Goal: Complete application form: Complete application form

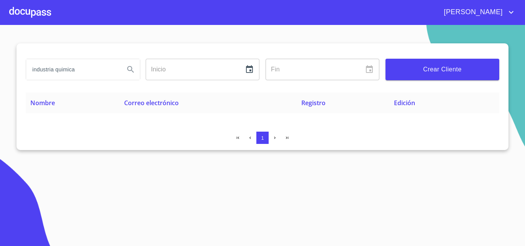
click at [38, 20] on div at bounding box center [30, 12] width 42 height 25
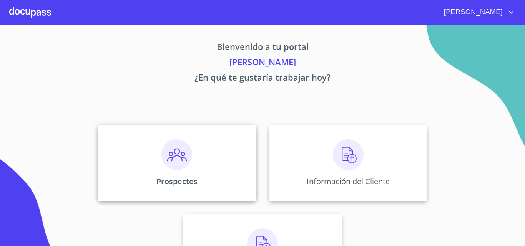
click at [184, 142] on img at bounding box center [176, 154] width 31 height 31
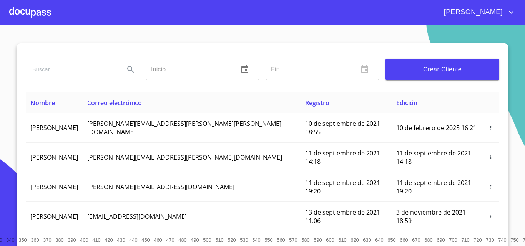
click at [401, 77] on button "Crear Cliente" at bounding box center [442, 70] width 114 height 22
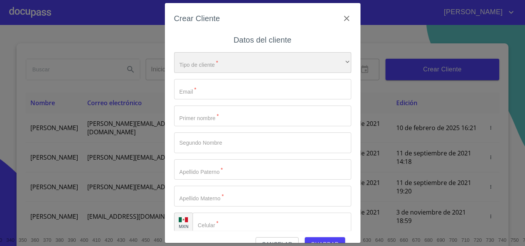
click at [233, 62] on div "​" at bounding box center [262, 62] width 177 height 21
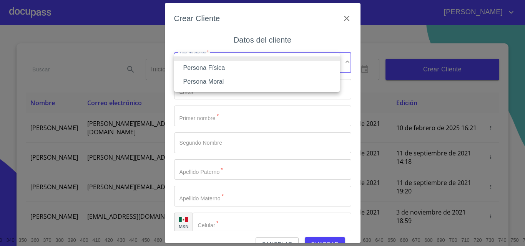
click at [215, 80] on li "Persona Moral" at bounding box center [257, 82] width 166 height 14
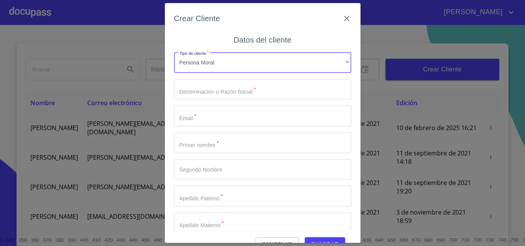
click at [217, 93] on input "Tipo de cliente   *" at bounding box center [262, 89] width 177 height 21
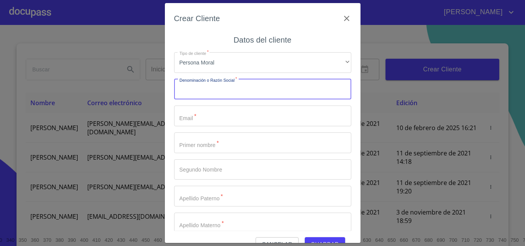
paste input "INDUSTRIA QUIMICA Y METAL-MECANICA DE [GEOGRAPHIC_DATA]"
type input "INDUSTRIA QUIMICA Y METAL-MECANICA DE [GEOGRAPHIC_DATA] SA DE CV"
click at [230, 120] on input "Tipo de cliente   *" at bounding box center [262, 116] width 177 height 21
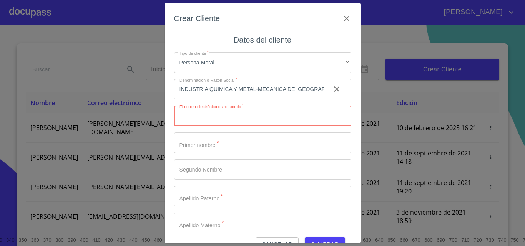
paste input "[EMAIL_ADDRESS][DOMAIN_NAME]"
type input "[EMAIL_ADDRESS][DOMAIN_NAME]"
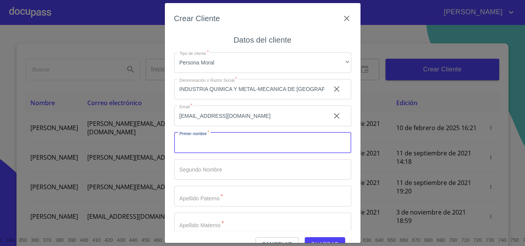
click at [200, 139] on input "Tipo de cliente   *" at bounding box center [262, 143] width 177 height 21
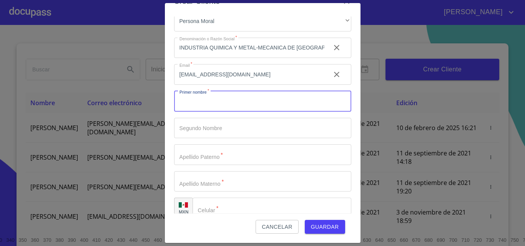
scroll to position [35, 0]
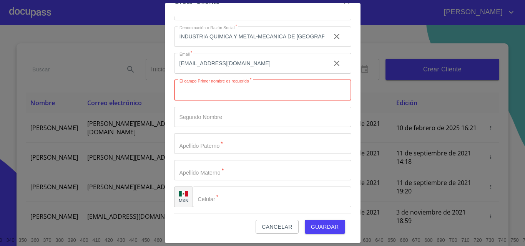
click at [206, 47] on input "Tipo de cliente   *" at bounding box center [249, 37] width 150 height 21
click at [214, 96] on input "Tipo de cliente   *" at bounding box center [262, 90] width 177 height 21
type input "a"
type input "[PERSON_NAME]"
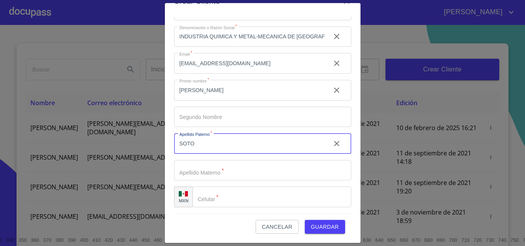
type input "SOTO"
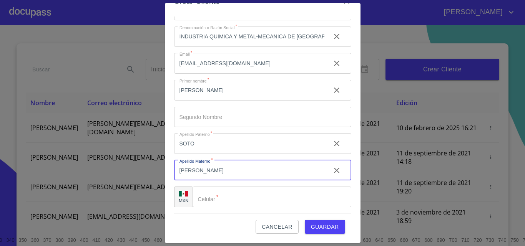
type input "[PERSON_NAME]"
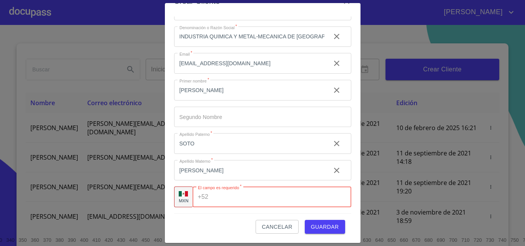
paste input "[PHONE_NUMBER]"
type input "[PHONE_NUMBER]"
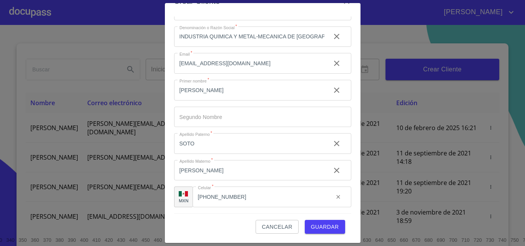
click at [222, 217] on div "Cancelar Guardar" at bounding box center [262, 224] width 177 height 21
click at [324, 228] on span "Guardar" at bounding box center [325, 227] width 28 height 10
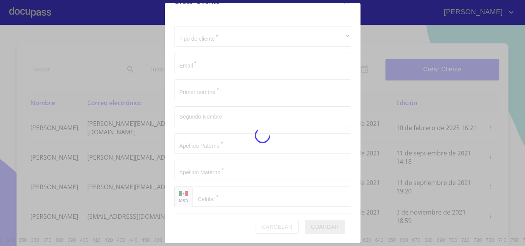
scroll to position [9, 0]
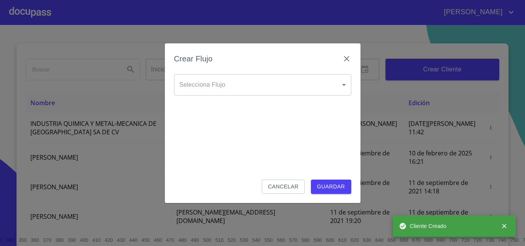
click at [220, 74] on body "[PERSON_NAME] ​ Fin ​ Crear Cliente Nombre Correo electrónico Registro Edición …" at bounding box center [262, 123] width 525 height 246
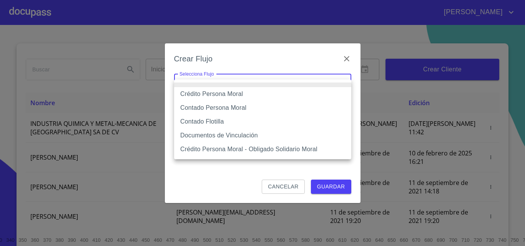
click at [219, 90] on li "Crédito Persona Moral" at bounding box center [262, 94] width 177 height 14
type input "614ae8207e49d67341f8d0cd"
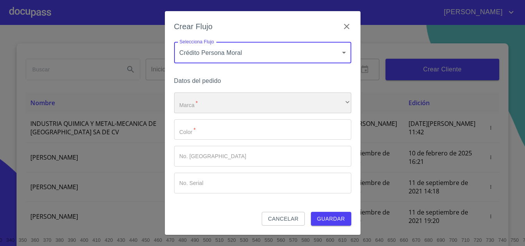
click at [224, 103] on div "​" at bounding box center [262, 103] width 177 height 21
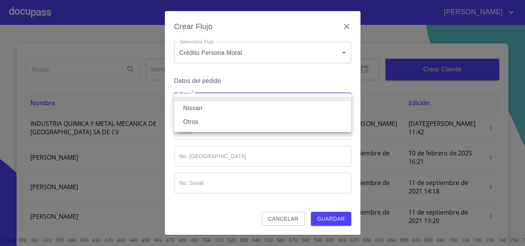
click at [215, 108] on li "Nissan" at bounding box center [262, 108] width 177 height 14
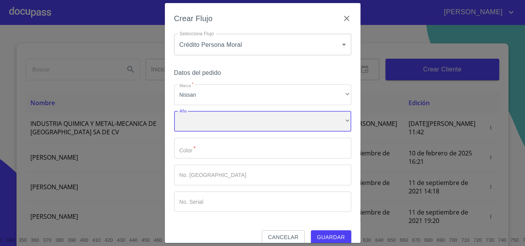
click at [213, 116] on div "​" at bounding box center [262, 121] width 177 height 21
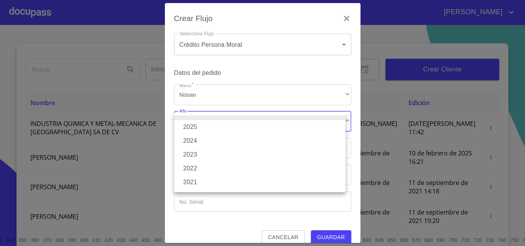
click at [210, 128] on li "2025" at bounding box center [259, 127] width 171 height 14
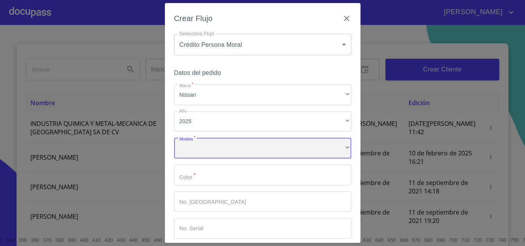
click at [205, 145] on div "​" at bounding box center [262, 148] width 177 height 21
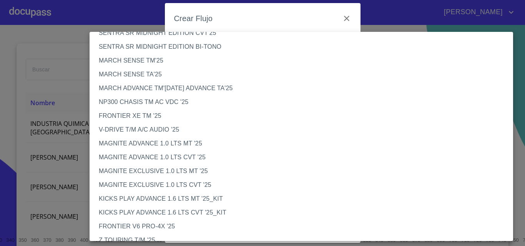
scroll to position [0, 0]
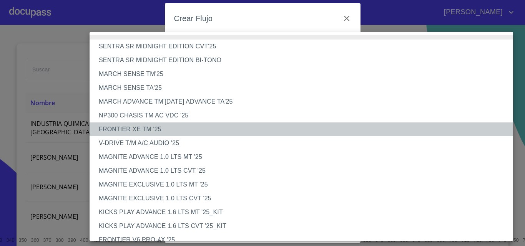
click at [151, 134] on li "FRONTIER XE TM '25" at bounding box center [303, 130] width 429 height 14
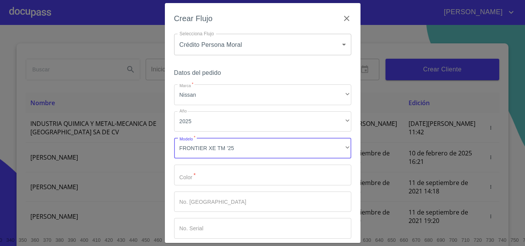
click at [186, 169] on input "Marca   *" at bounding box center [262, 175] width 177 height 21
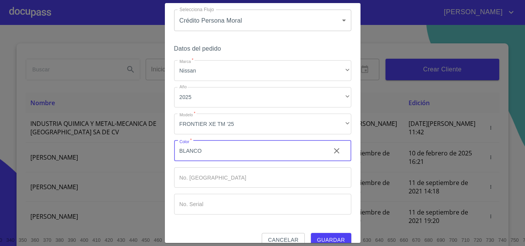
scroll to position [37, 0]
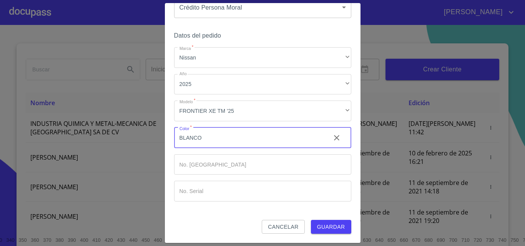
type input "BLANCO"
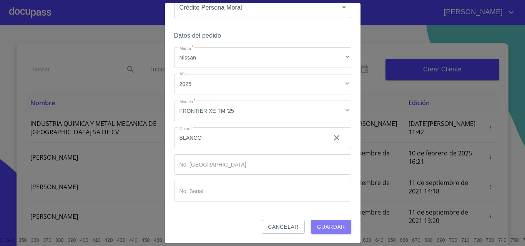
click at [318, 224] on span "Guardar" at bounding box center [331, 227] width 28 height 10
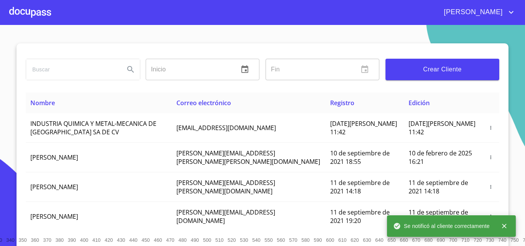
click at [31, 17] on div at bounding box center [30, 12] width 42 height 25
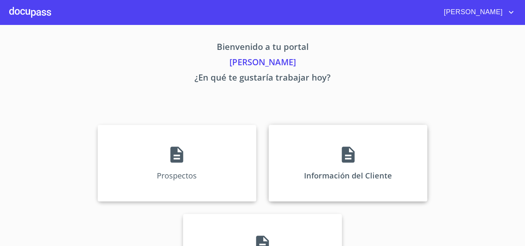
click at [300, 166] on div "Información del Cliente" at bounding box center [347, 163] width 159 height 77
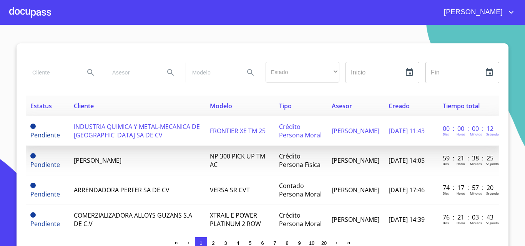
click at [144, 135] on td "INDUSTRIA QUIMICA Y METAL-MECANICA DE [GEOGRAPHIC_DATA] SA DE CV" at bounding box center [137, 131] width 136 height 30
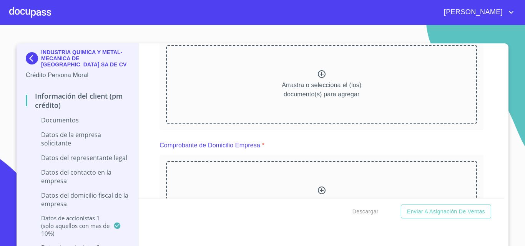
scroll to position [115, 0]
click at [309, 72] on div "Arrastra o selecciona el (los) documento(s) para agregar" at bounding box center [321, 84] width 311 height 78
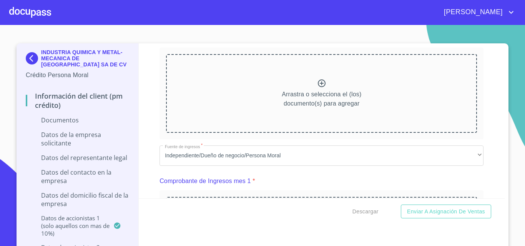
scroll to position [422, 0]
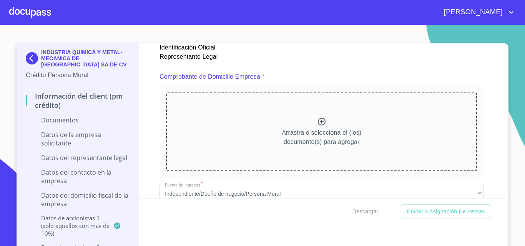
click at [318, 124] on icon at bounding box center [322, 122] width 8 height 8
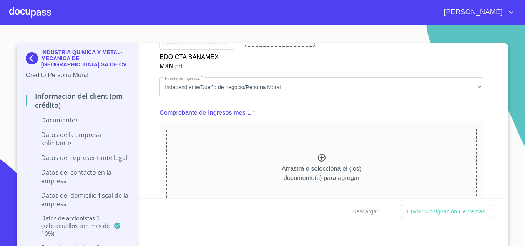
scroll to position [807, 0]
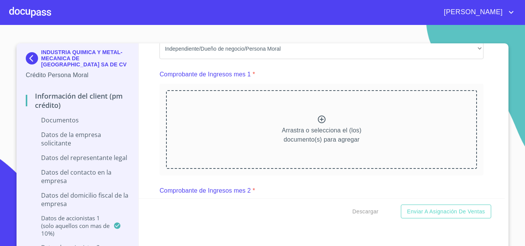
click at [317, 118] on icon at bounding box center [321, 119] width 9 height 9
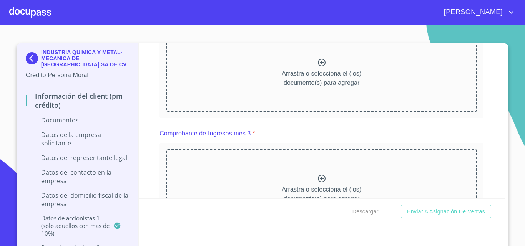
scroll to position [1152, 0]
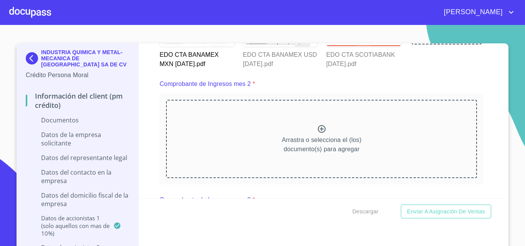
click at [317, 125] on icon at bounding box center [321, 128] width 9 height 9
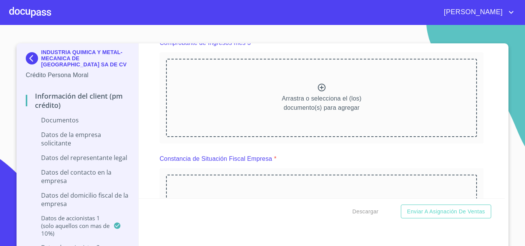
scroll to position [1498, 0]
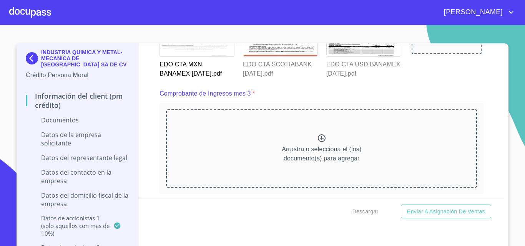
click at [309, 138] on div "Arrastra o selecciona el (los) documento(s) para agregar" at bounding box center [321, 148] width 311 height 78
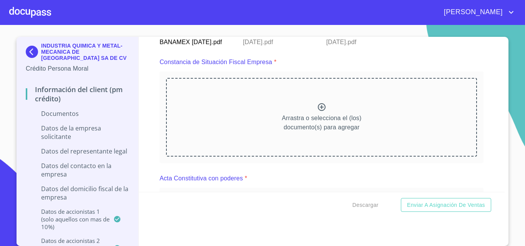
scroll to position [1882, 0]
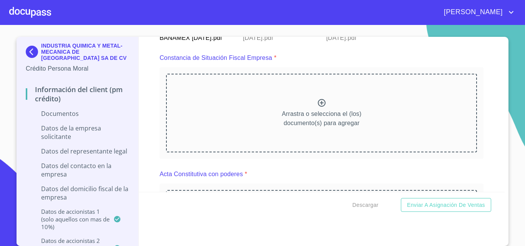
click at [315, 109] on p "Arrastra o selecciona el (los) documento(s) para agregar" at bounding box center [322, 118] width 80 height 18
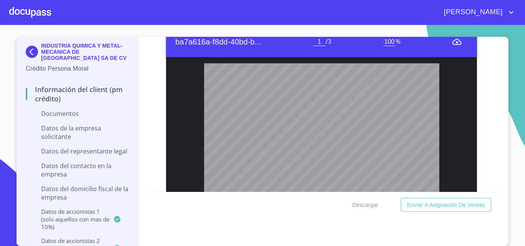
scroll to position [1959, 0]
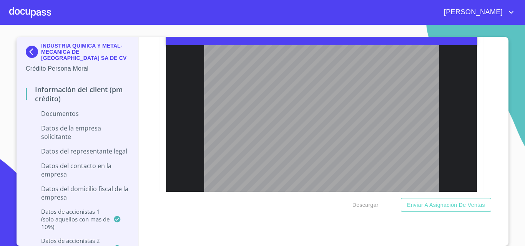
type input "2"
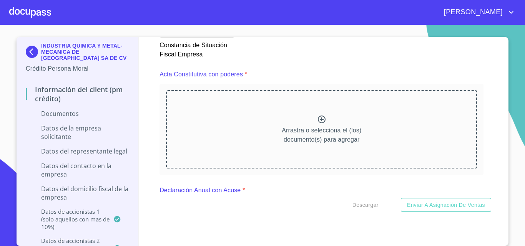
scroll to position [2228, 0]
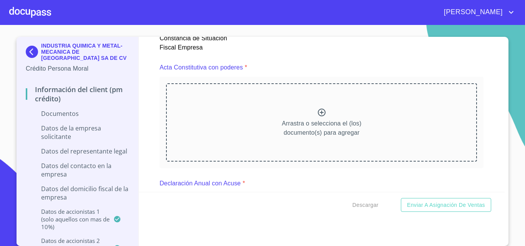
click at [318, 112] on icon at bounding box center [321, 112] width 9 height 9
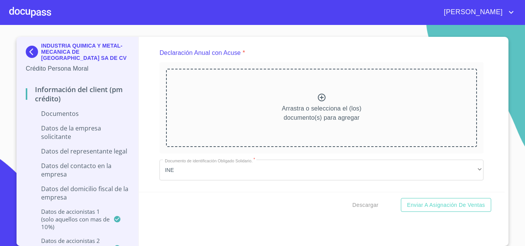
scroll to position [2650, 0]
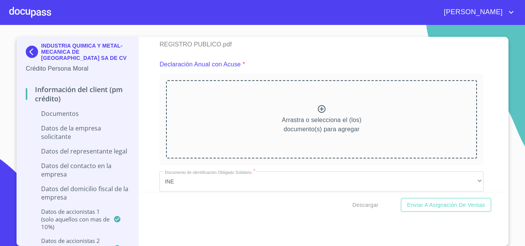
click at [318, 110] on icon at bounding box center [322, 109] width 8 height 8
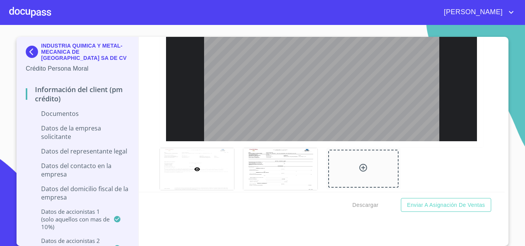
scroll to position [2881, 0]
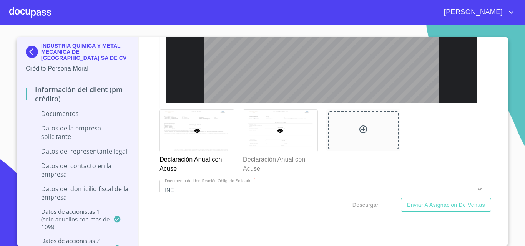
click at [264, 111] on div at bounding box center [280, 131] width 74 height 42
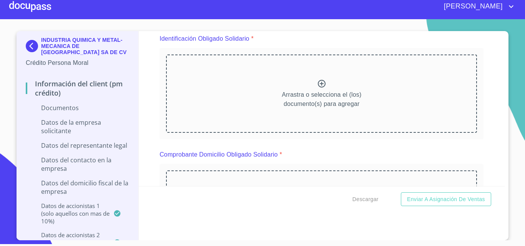
scroll to position [3053, 0]
click at [317, 86] on icon at bounding box center [321, 82] width 9 height 9
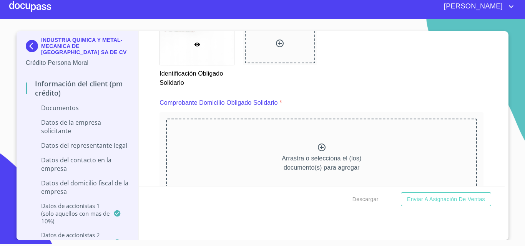
scroll to position [3360, 0]
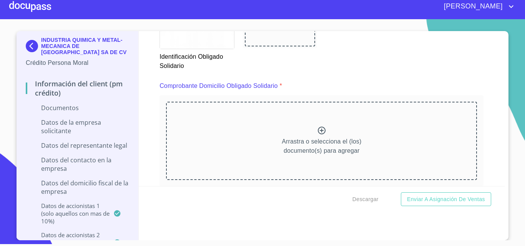
click at [317, 132] on icon at bounding box center [321, 130] width 9 height 9
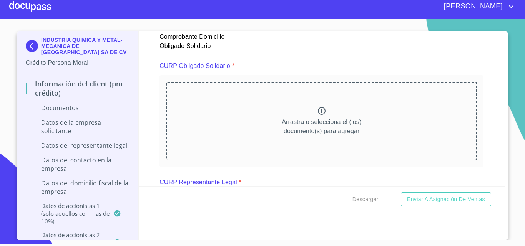
scroll to position [3753, 0]
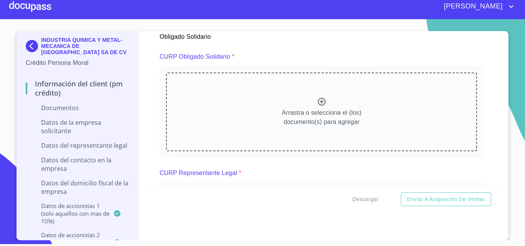
click at [320, 103] on icon at bounding box center [321, 101] width 9 height 9
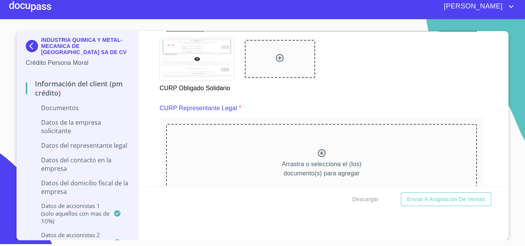
scroll to position [4061, 0]
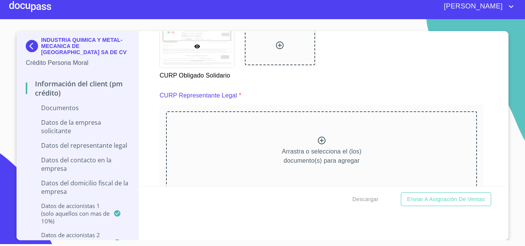
click at [322, 141] on div "Arrastra o selecciona el (los) documento(s) para agregar" at bounding box center [321, 150] width 311 height 78
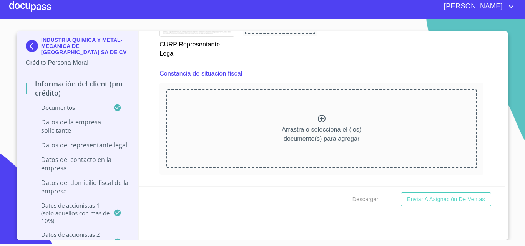
scroll to position [4445, 0]
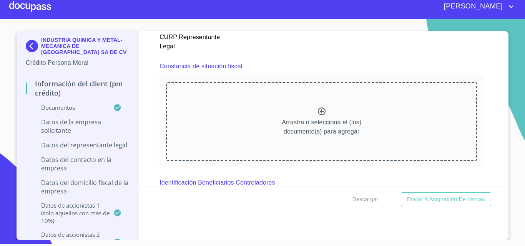
click at [318, 108] on icon at bounding box center [322, 112] width 8 height 8
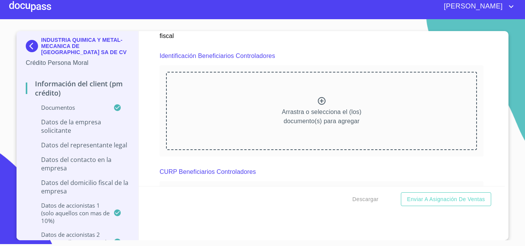
scroll to position [4829, 0]
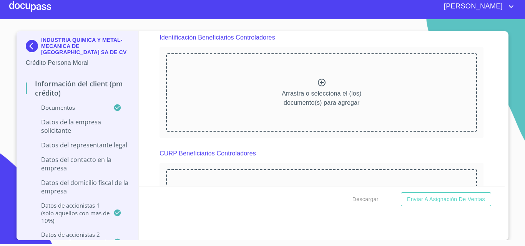
click at [317, 86] on icon at bounding box center [321, 82] width 9 height 9
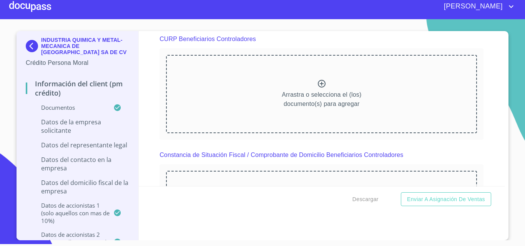
scroll to position [5174, 0]
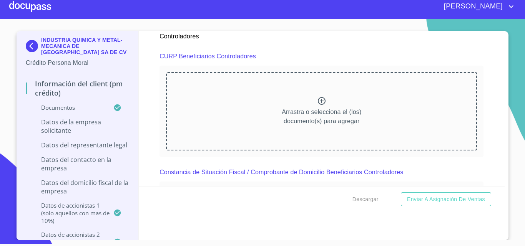
click at [317, 97] on icon at bounding box center [321, 100] width 9 height 9
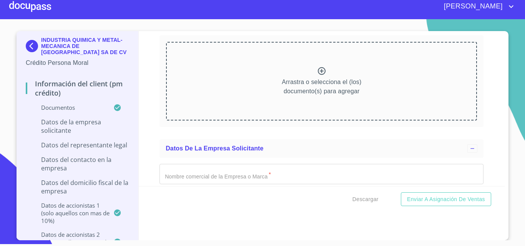
scroll to position [5520, 0]
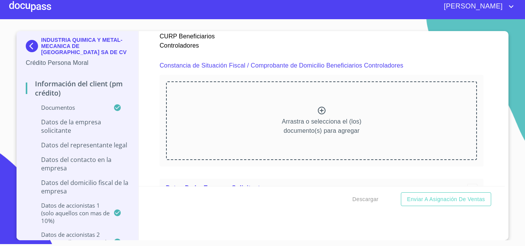
click at [317, 109] on icon at bounding box center [321, 110] width 9 height 9
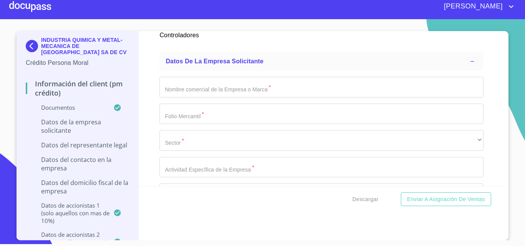
scroll to position [5923, 0]
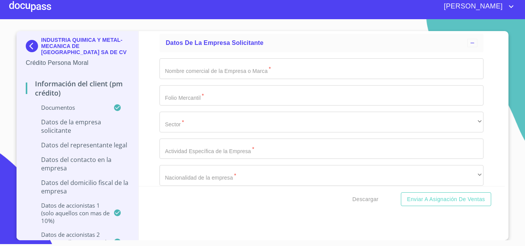
click at [170, 72] on input "Documento de identificación representante legal.   *" at bounding box center [321, 68] width 324 height 21
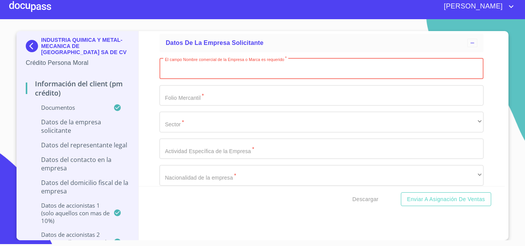
paste input "INDUSTRIA QUIMICA Y METAL-MECANICA DE [GEOGRAPHIC_DATA] SA DE CV"
type input "INDUSTRIA QUIMICA Y METAL-MECANICA DE [GEOGRAPHIC_DATA] SA DE CV"
click at [159, 79] on input "Documento de identificación representante legal.   *" at bounding box center [312, 68] width 306 height 21
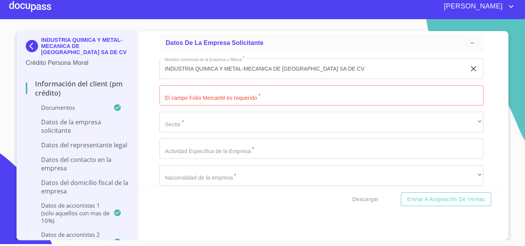
drag, startPoint x: 136, startPoint y: 101, endPoint x: 140, endPoint y: 103, distance: 4.5
click at [139, 103] on div "Información del Client (PM crédito) Documentos Documento de identificación repr…" at bounding box center [322, 108] width 366 height 155
click at [191, 92] on input "Documento de identificación representante legal.   *" at bounding box center [321, 95] width 324 height 21
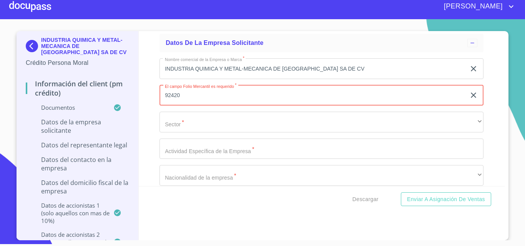
type input "92420"
click at [150, 112] on div "Información del Client (PM crédito) Documentos Documento de identificación repr…" at bounding box center [322, 108] width 366 height 155
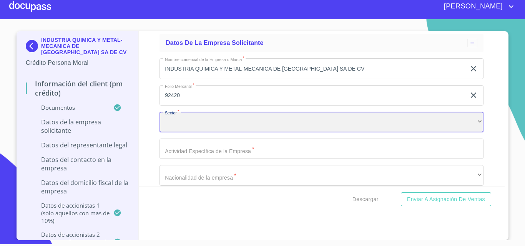
click at [187, 117] on div "​" at bounding box center [321, 122] width 324 height 21
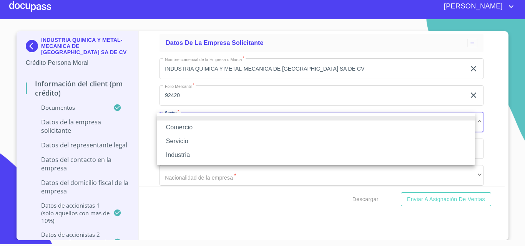
click at [184, 126] on li "Comercio" at bounding box center [316, 128] width 318 height 14
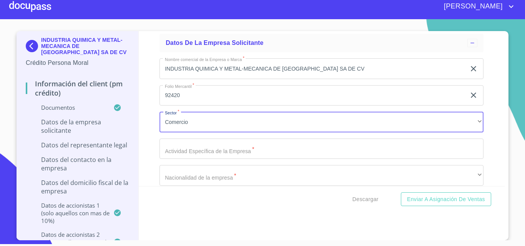
click at [149, 127] on div "Información del Client (PM crédito) Documentos Documento de identificación repr…" at bounding box center [322, 108] width 366 height 155
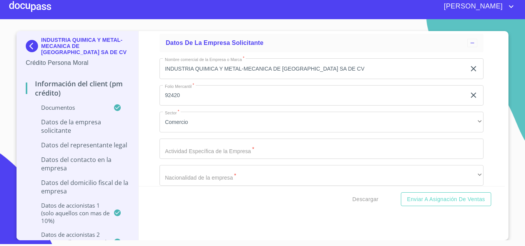
scroll to position [5961, 0]
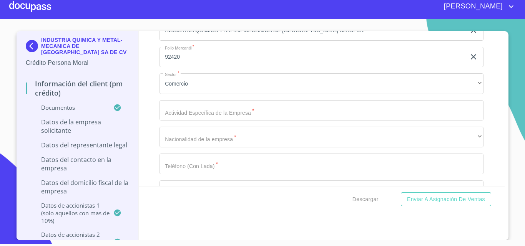
click at [175, 41] on input "Documento de identificación representante legal.   *" at bounding box center [312, 30] width 306 height 21
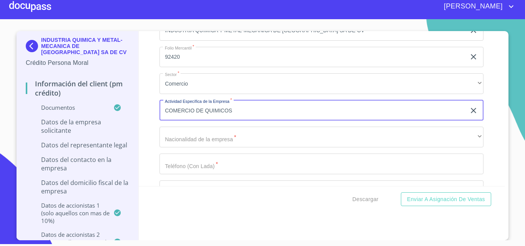
type input "COMERCIO DE QUIMICOS"
click at [144, 127] on div "Información del Client (PM crédito) Documentos Documento de identificación repr…" at bounding box center [322, 108] width 366 height 155
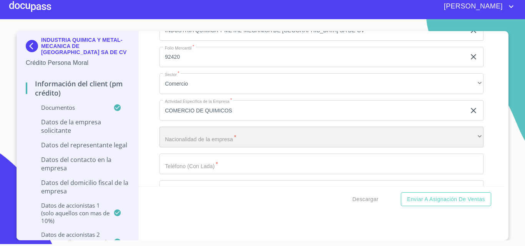
click at [176, 136] on div "​" at bounding box center [321, 137] width 324 height 21
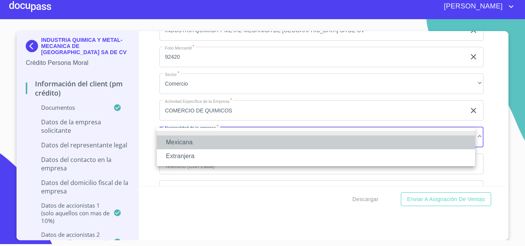
click at [176, 137] on li "Mexicana" at bounding box center [316, 143] width 318 height 14
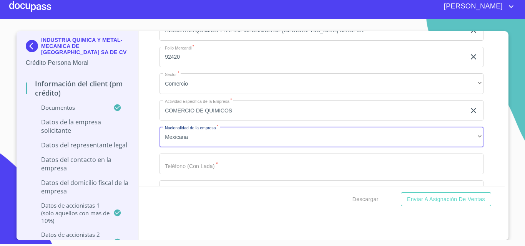
click at [147, 146] on div "Mexicana Extranjera" at bounding box center [262, 123] width 525 height 246
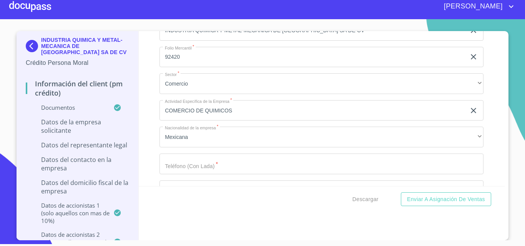
scroll to position [5999, 0]
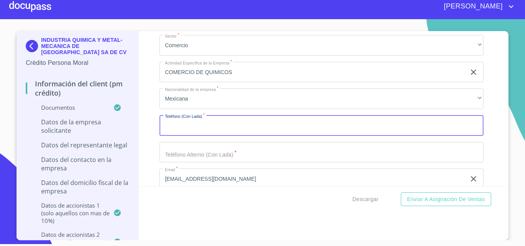
click at [172, 131] on input "Documento de identificación representante legal.   *" at bounding box center [321, 125] width 324 height 21
type input "3310996000"
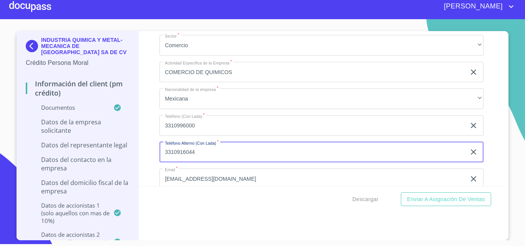
type input "3310916044"
